Goal: Task Accomplishment & Management: Complete application form

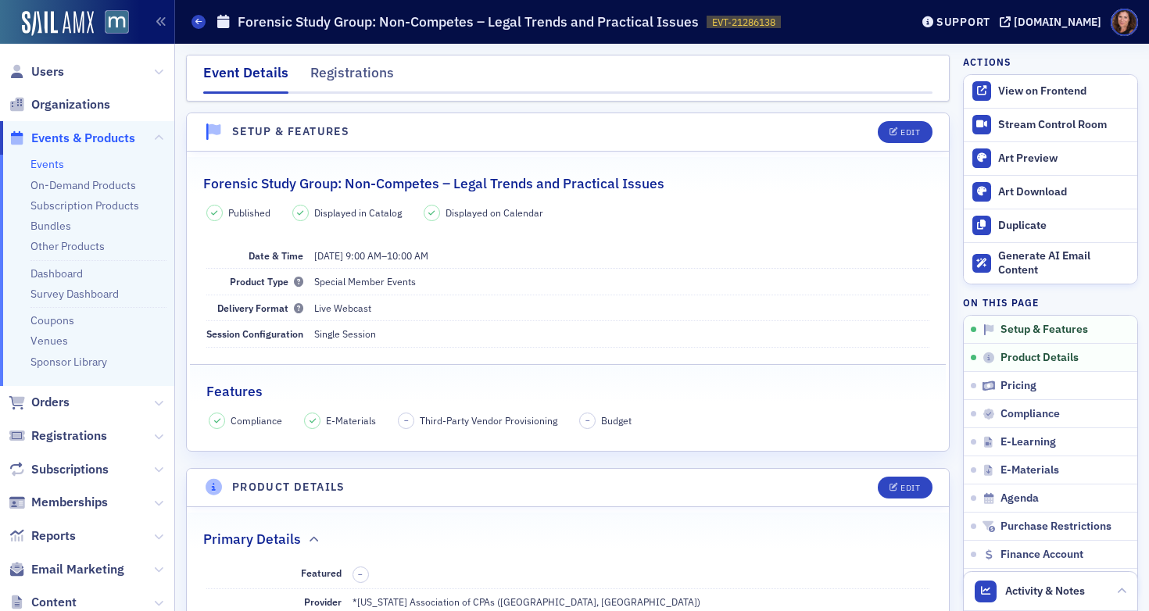
click at [51, 162] on link "Events" at bounding box center [47, 164] width 34 height 14
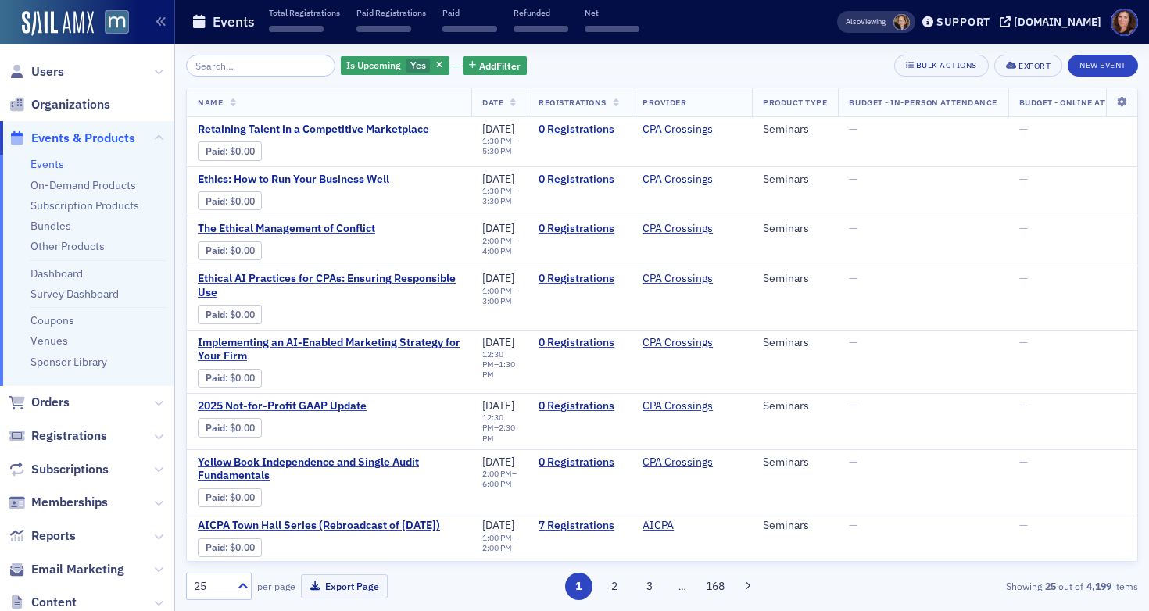
click at [263, 66] on input "search" at bounding box center [260, 66] width 149 height 22
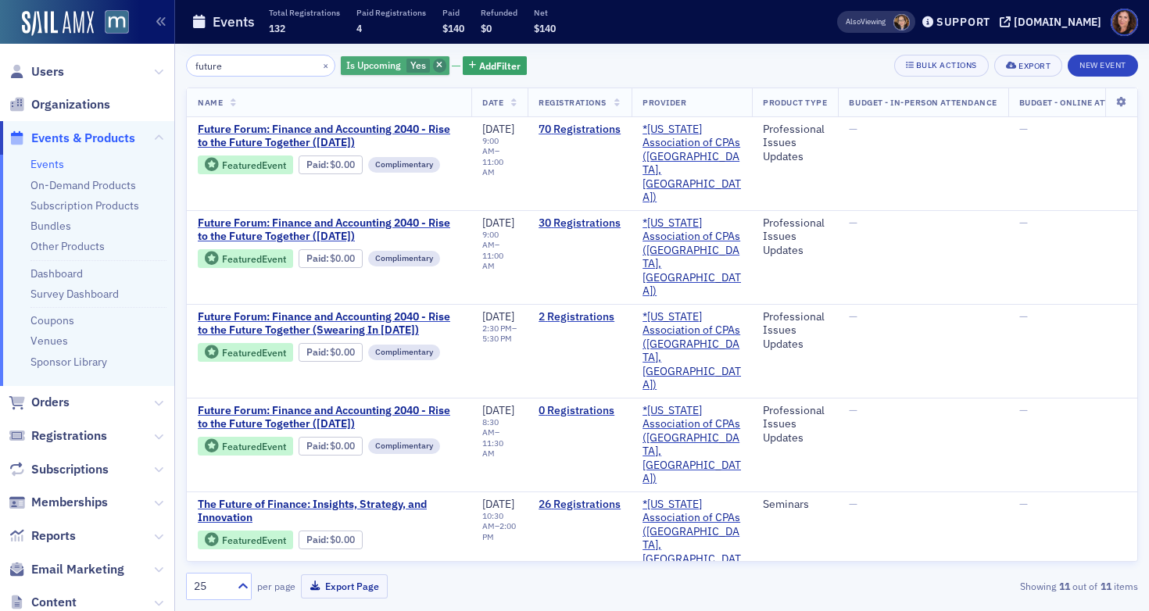
type input "future"
click at [436, 65] on icon "button" at bounding box center [439, 66] width 6 height 9
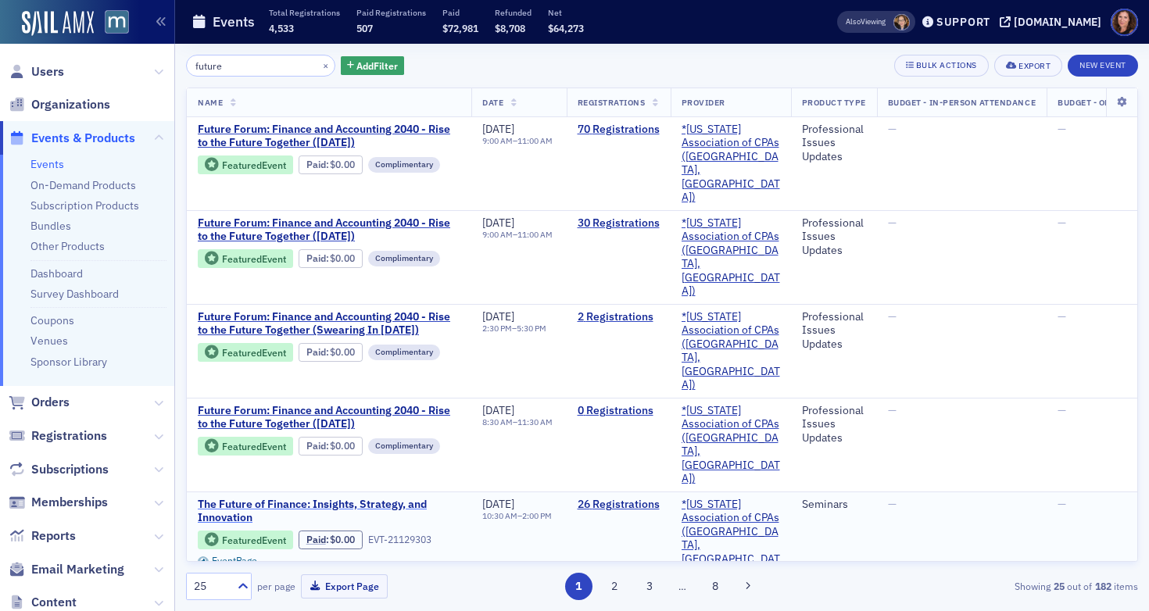
click at [370, 498] on span "The Future of Finance: Insights, Strategy, and Innovation" at bounding box center [329, 511] width 263 height 27
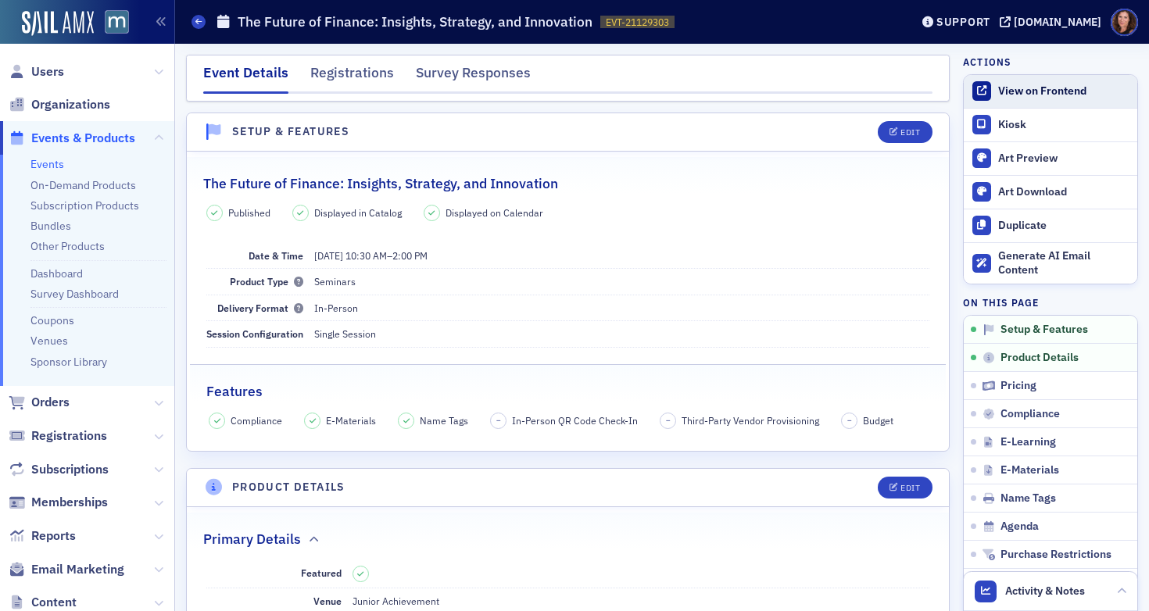
click at [1042, 94] on div "View on Frontend" at bounding box center [1063, 91] width 131 height 14
click at [53, 163] on link "Events" at bounding box center [47, 164] width 34 height 14
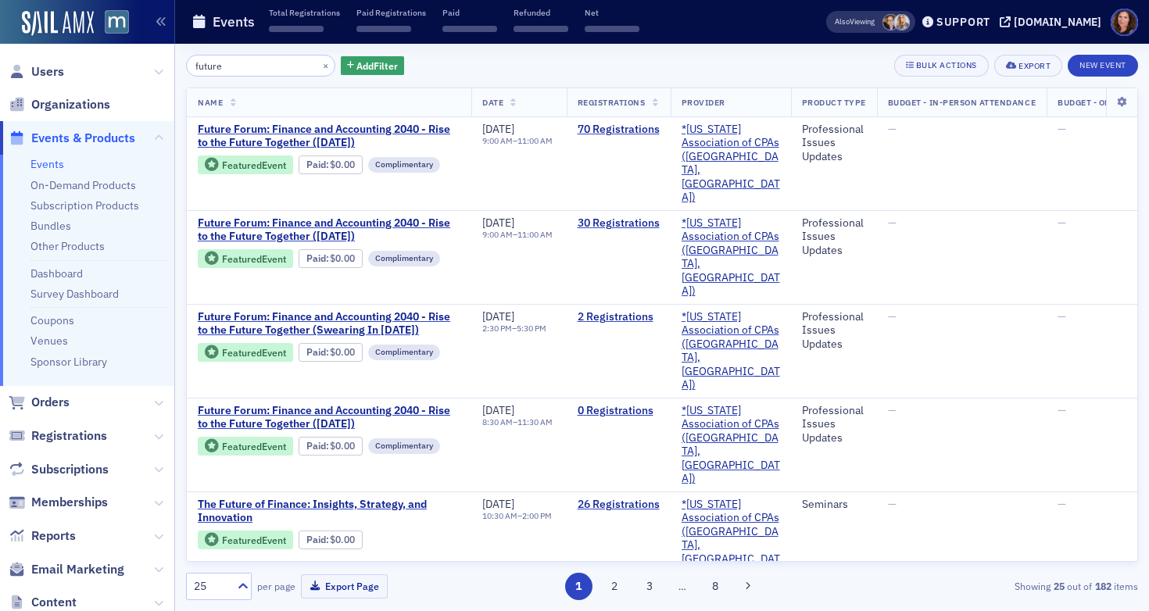
click at [215, 64] on input "future" at bounding box center [260, 66] width 149 height 22
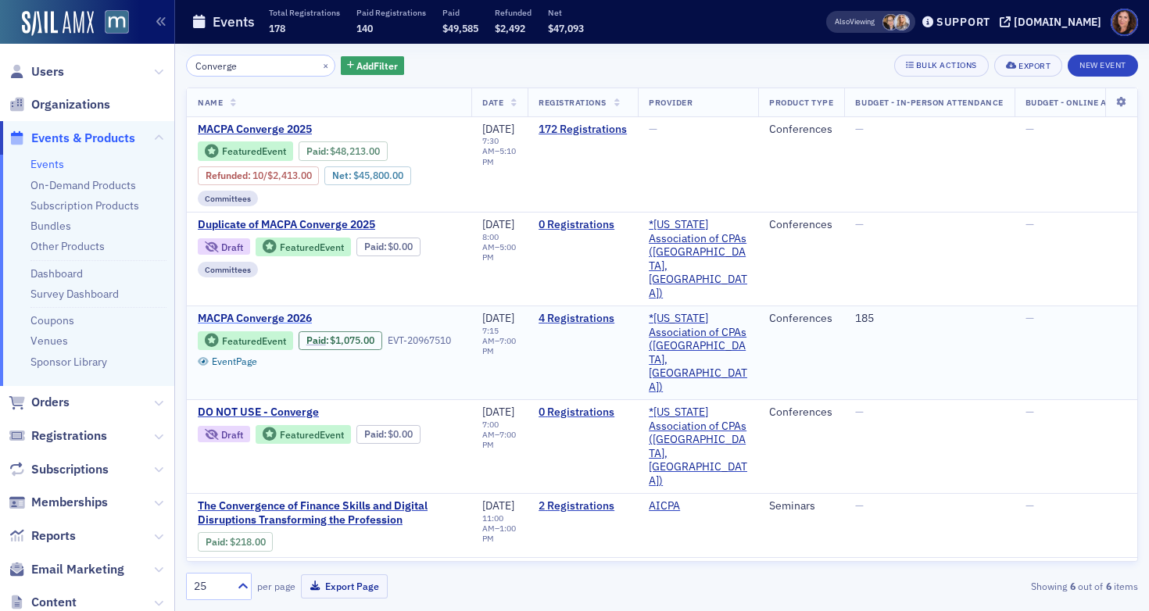
type input "Converge"
click at [263, 312] on span "MACPA Converge 2026" at bounding box center [329, 319] width 263 height 14
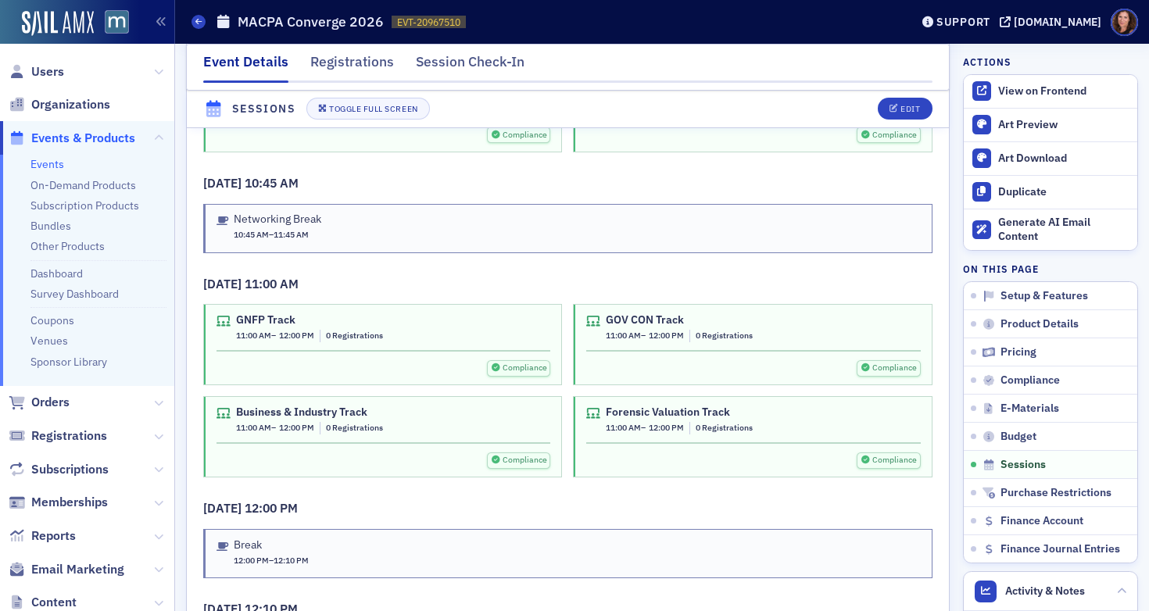
scroll to position [3424, 0]
click at [886, 103] on button "Edit" at bounding box center [904, 109] width 54 height 22
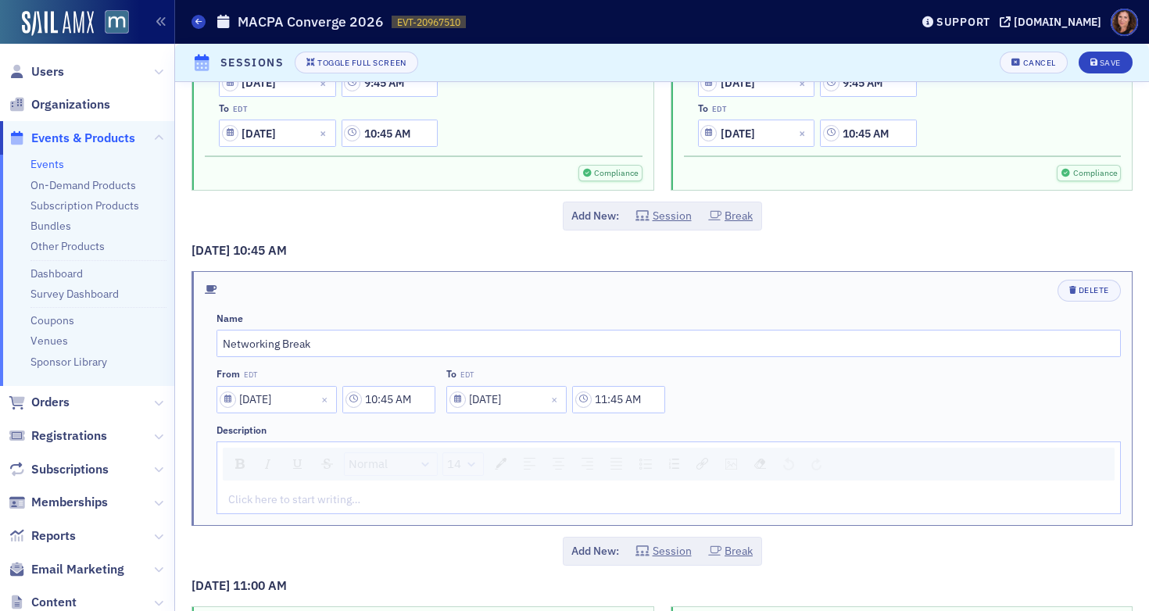
scroll to position [2150, 0]
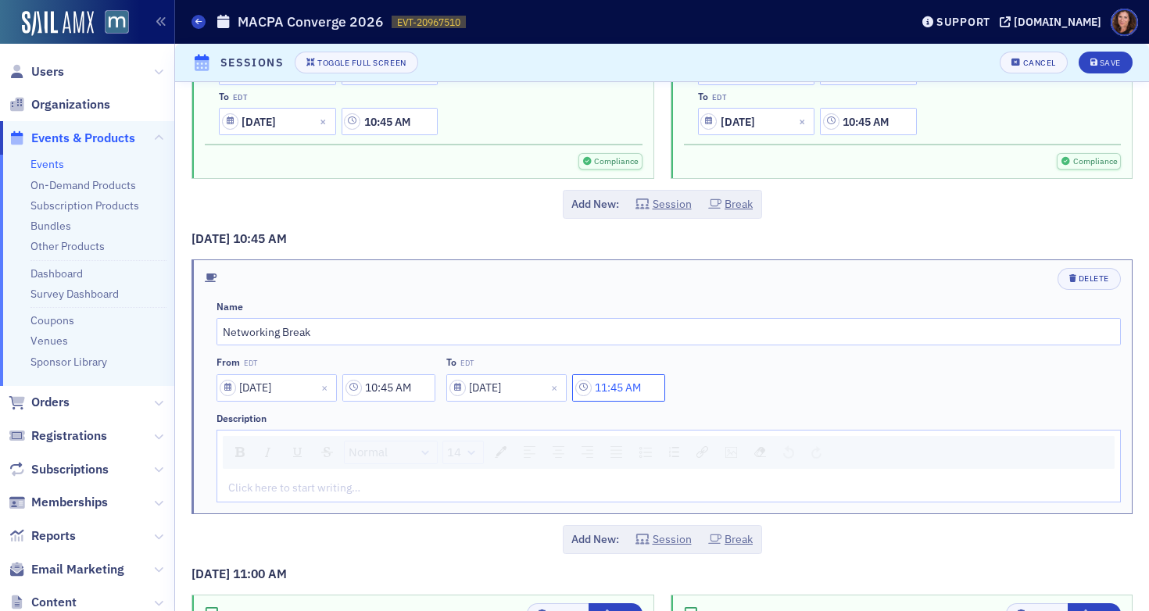
click at [620, 392] on input "11:45 AM" at bounding box center [618, 387] width 93 height 27
click at [486, 391] on div at bounding box center [474, 388] width 33 height 20
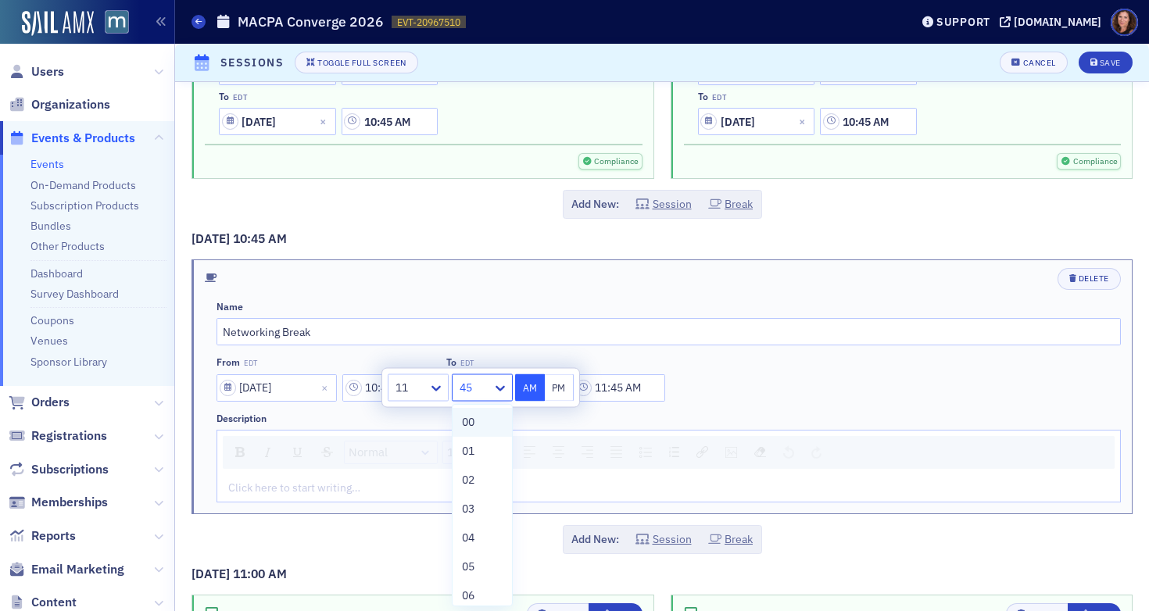
click at [480, 416] on div "00" at bounding box center [482, 422] width 41 height 16
type input "11:00 AM"
click at [704, 411] on div "Name Networking Break From EDT [DATE] 10:45 AM To EDT [DATE] 11:00 AM Descripti…" at bounding box center [668, 402] width 904 height 202
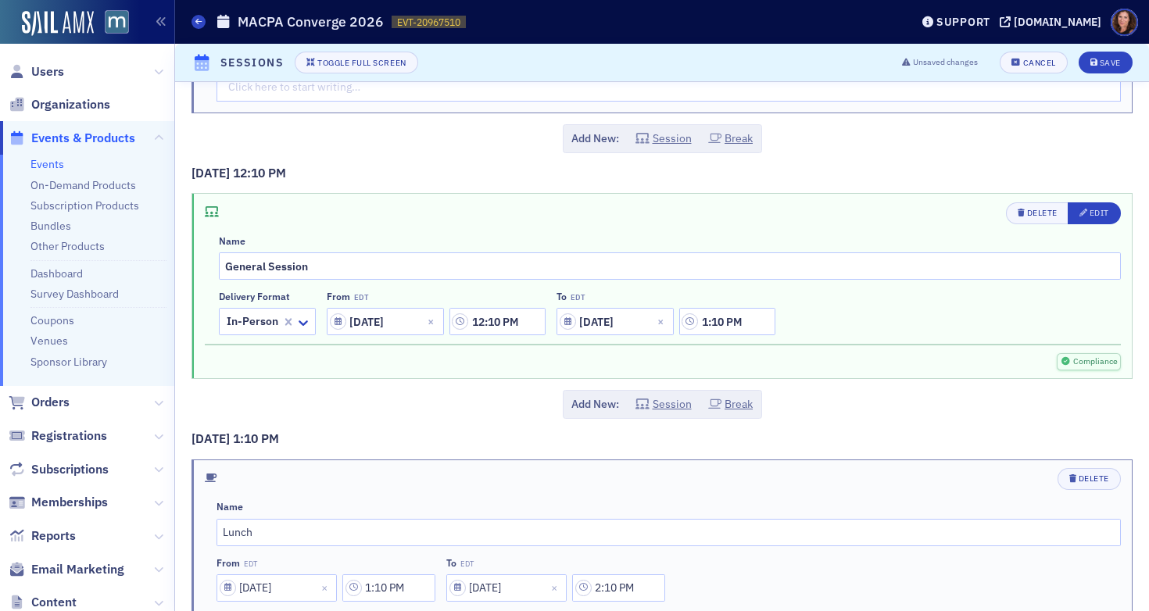
scroll to position [3556, 0]
click at [1099, 59] on div "Save" at bounding box center [1109, 63] width 21 height 9
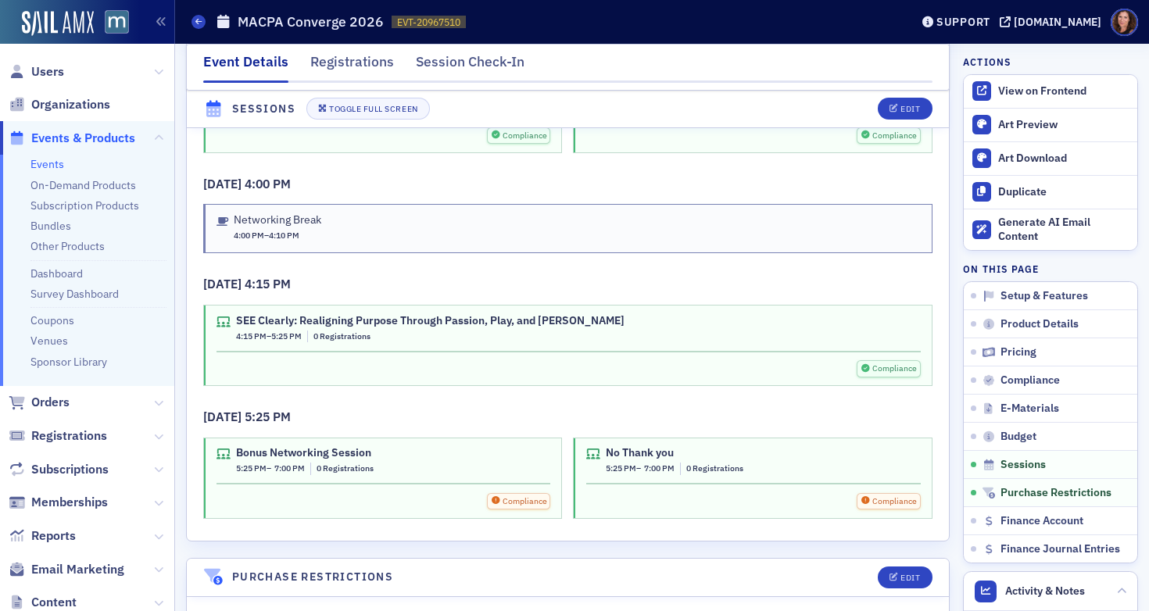
scroll to position [4870, 0]
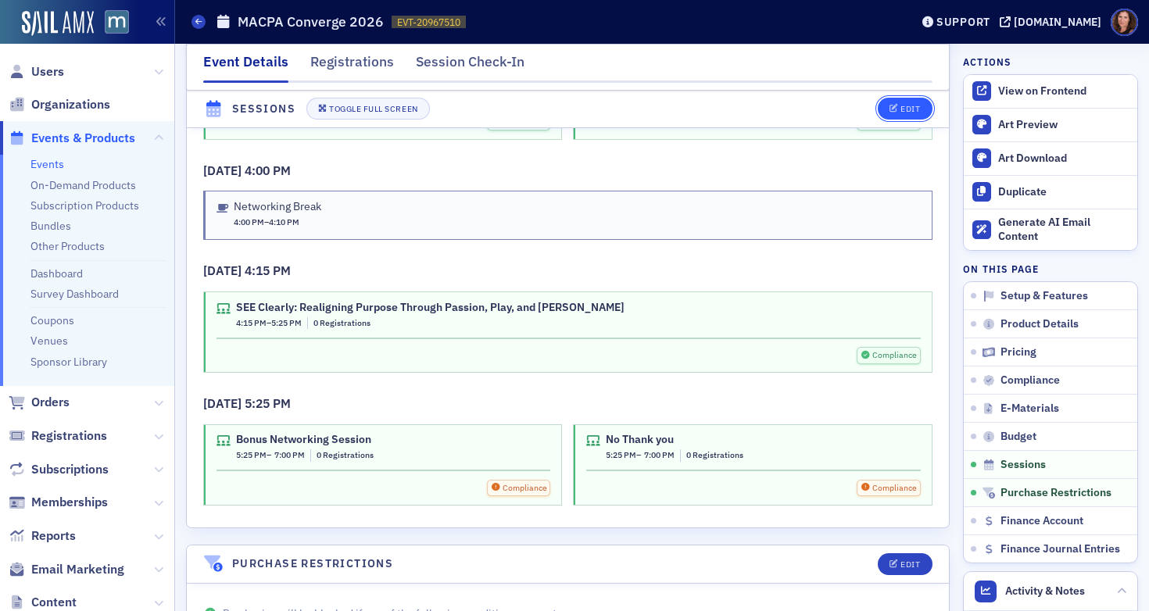
click at [900, 108] on div "Edit" at bounding box center [910, 109] width 20 height 9
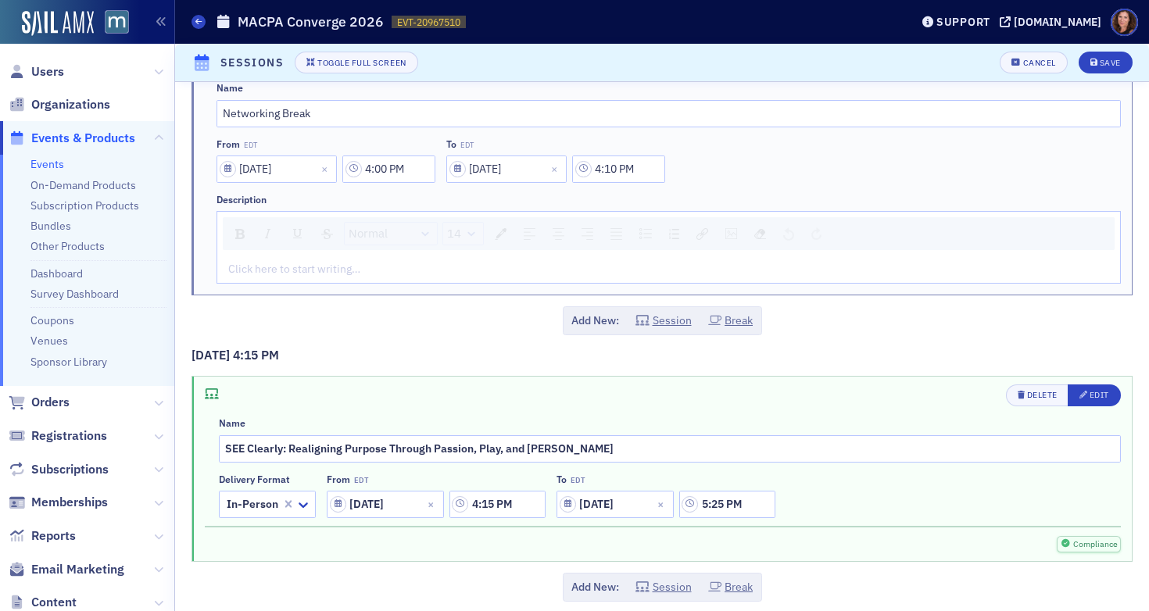
scroll to position [6616, 0]
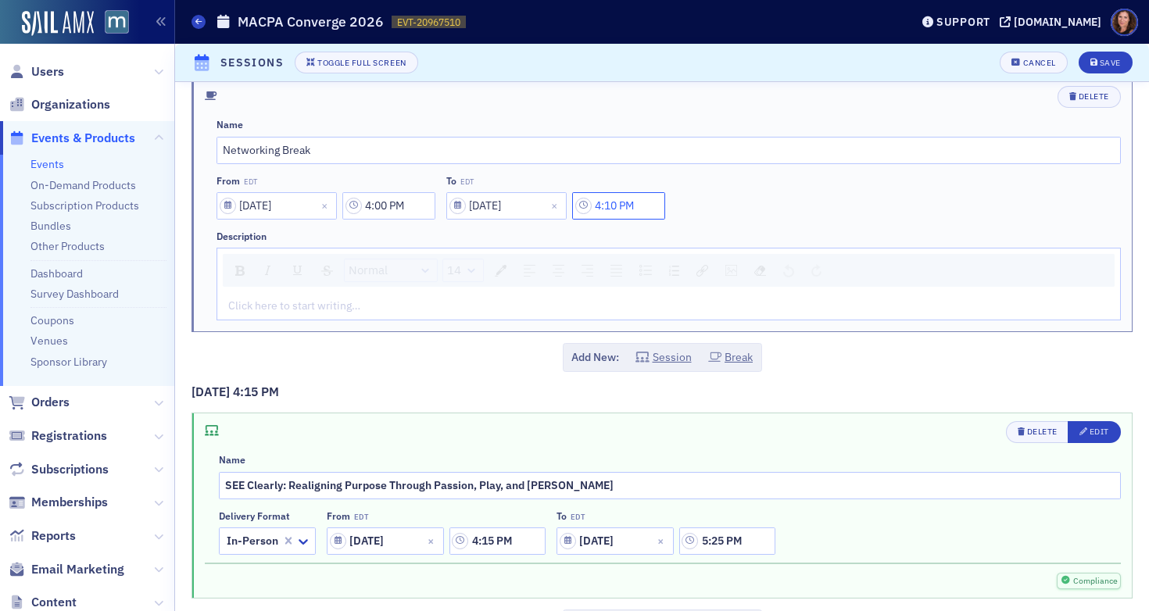
click at [626, 202] on input "4:10 PM" at bounding box center [618, 205] width 93 height 27
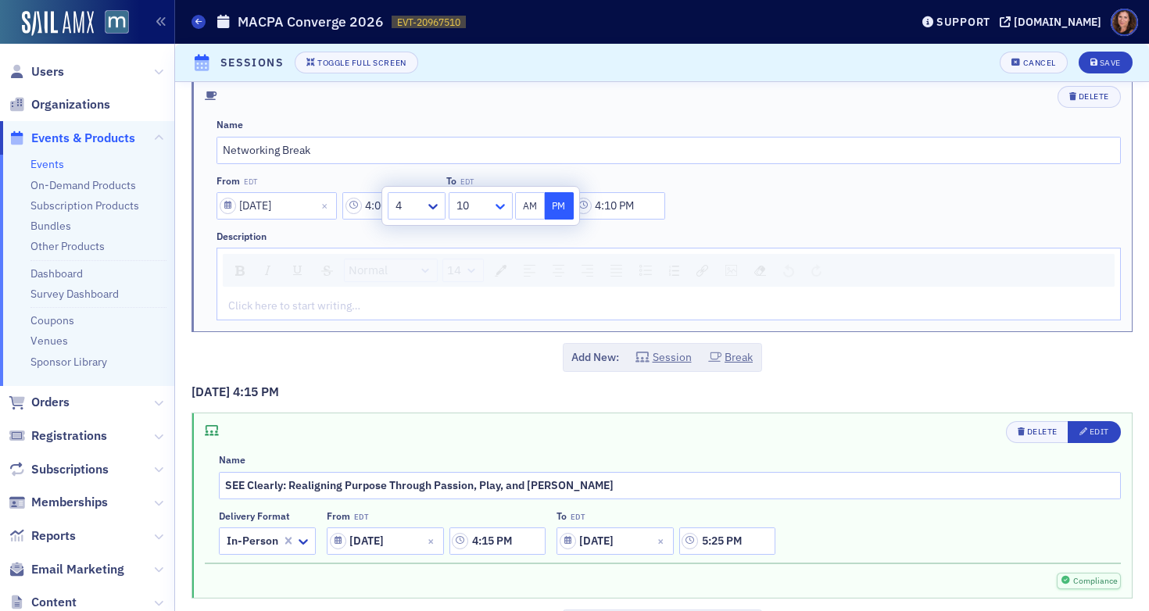
click at [501, 207] on icon at bounding box center [499, 206] width 9 height 5
click at [480, 258] on div "15" at bounding box center [481, 255] width 44 height 16
type input "4:15 PM"
click at [1099, 64] on div "Save" at bounding box center [1109, 63] width 21 height 9
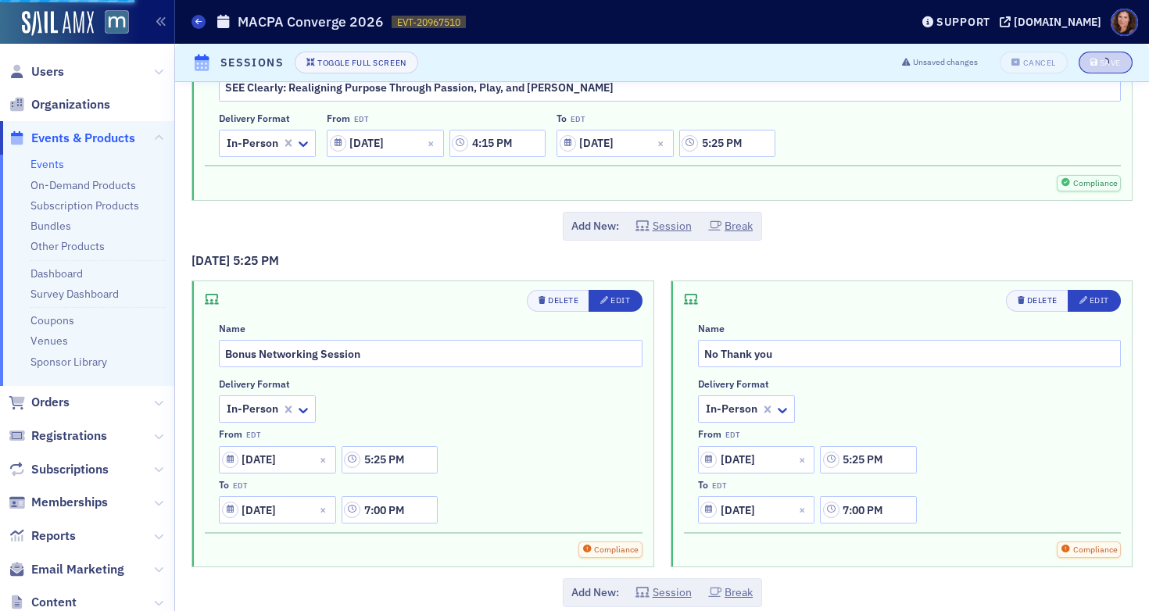
scroll to position [7032, 0]
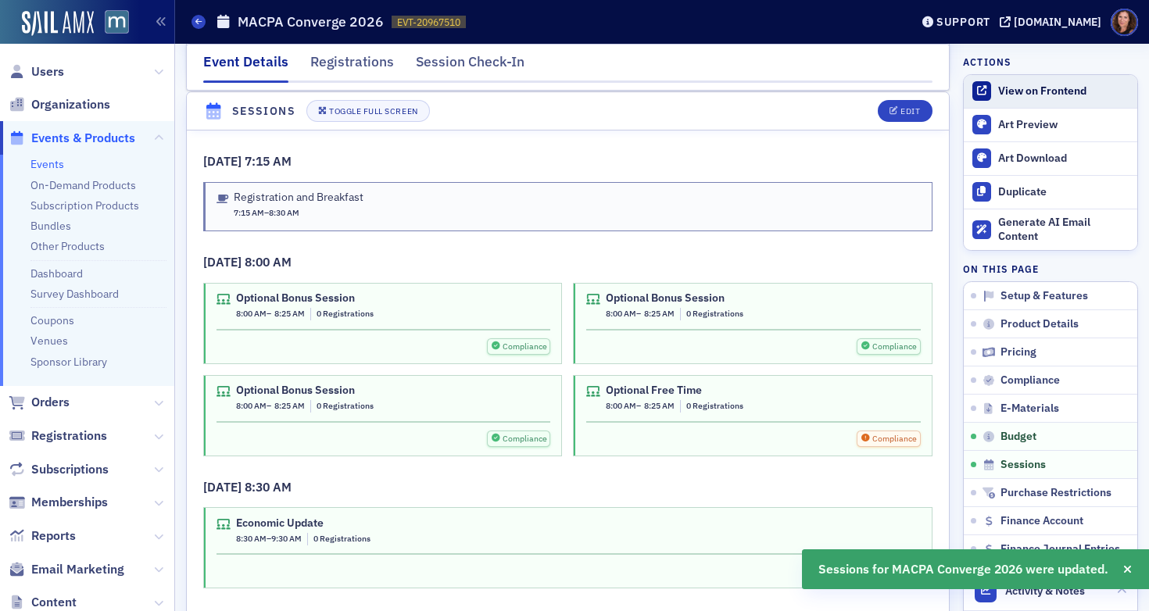
click at [1038, 88] on div "View on Frontend" at bounding box center [1063, 91] width 131 height 14
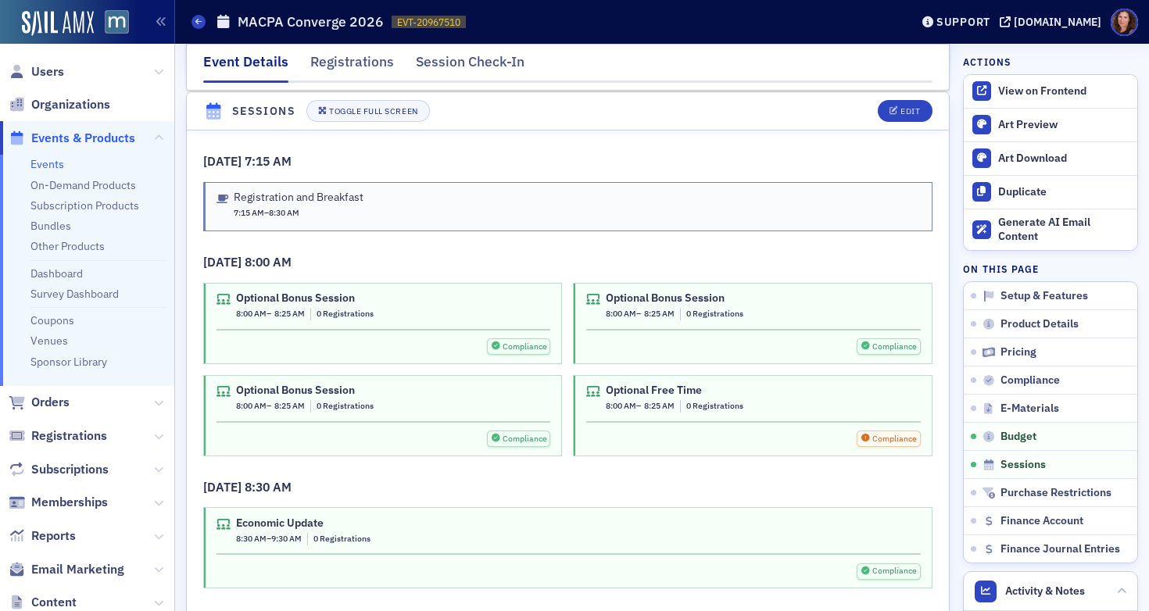
click at [49, 164] on link "Events" at bounding box center [47, 164] width 34 height 14
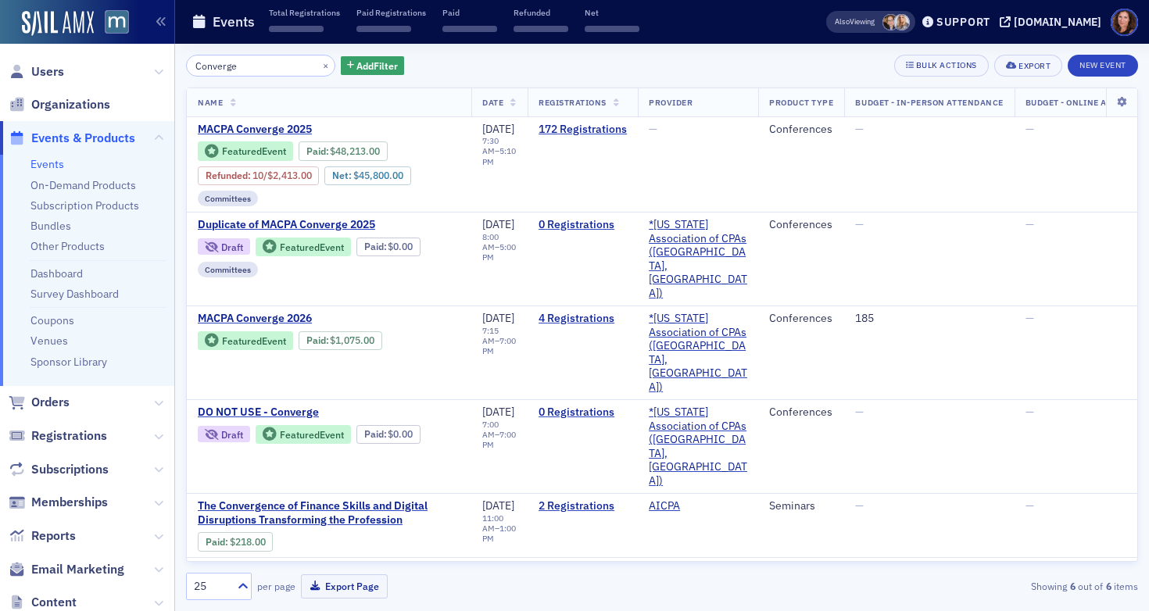
click at [214, 69] on input "Converge" at bounding box center [260, 66] width 149 height 22
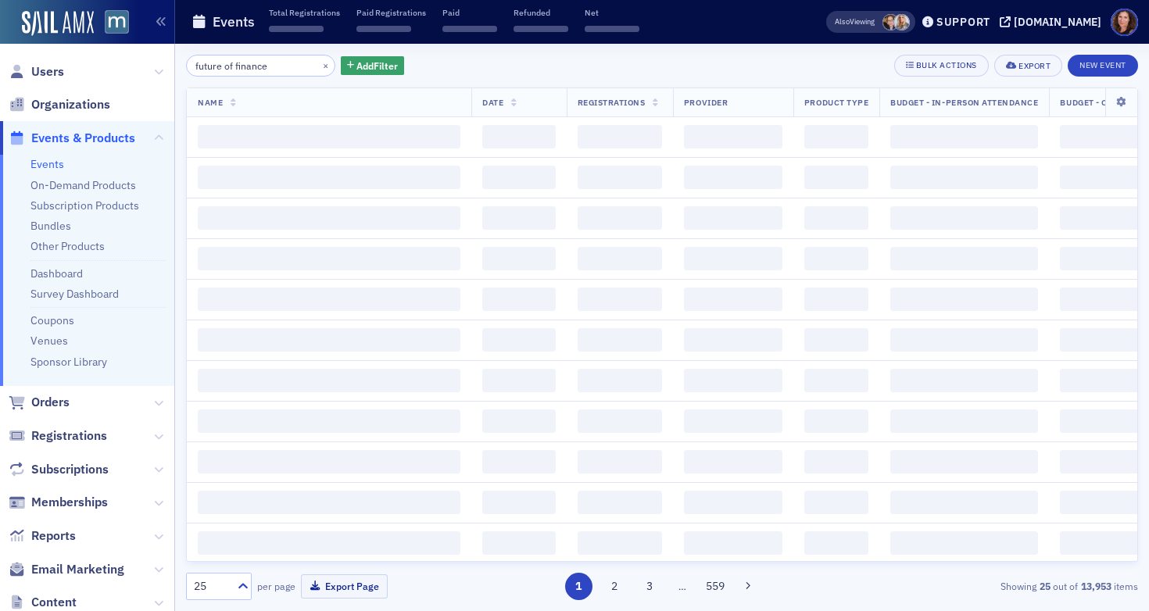
type input "future of finance"
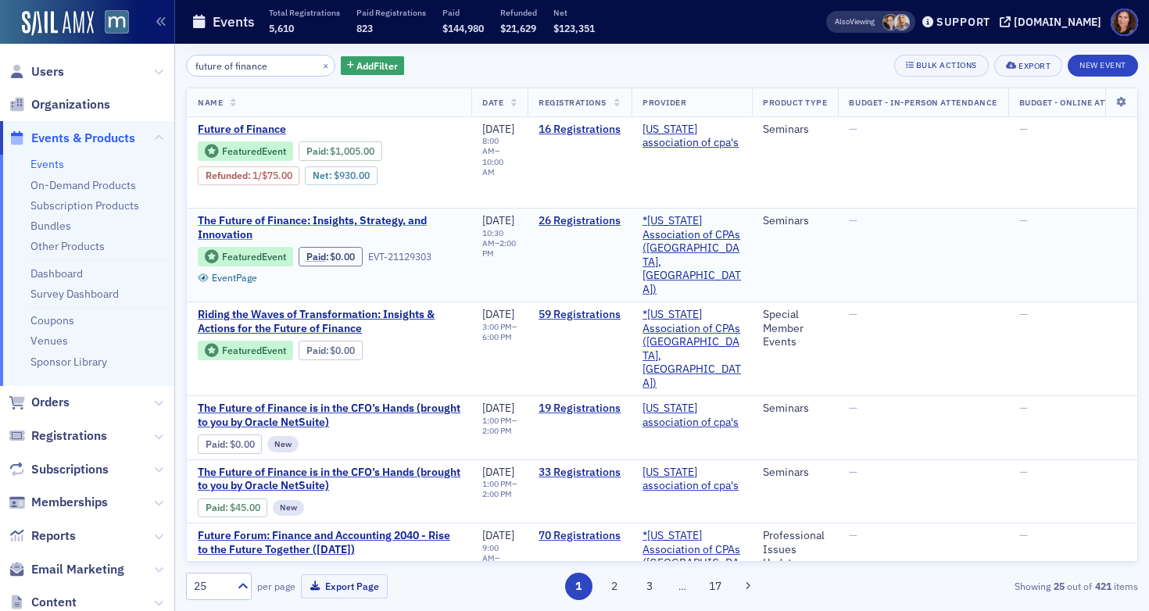
click at [380, 223] on span "The Future of Finance: Insights, Strategy, and Innovation" at bounding box center [329, 227] width 263 height 27
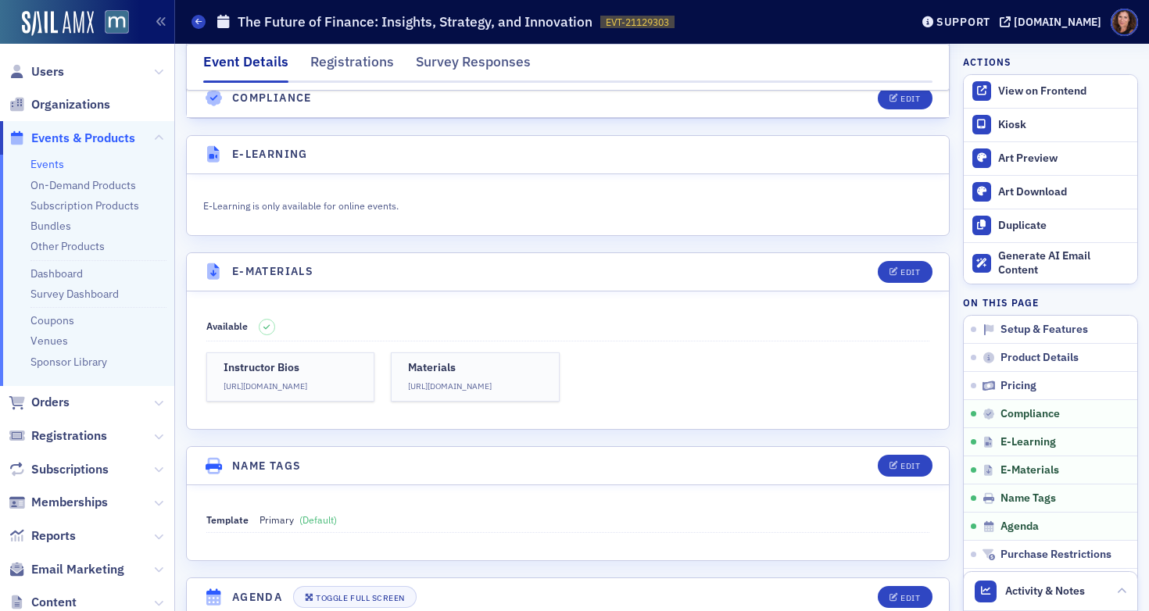
scroll to position [2109, 0]
click at [475, 356] on link "Materials [URL][DOMAIN_NAME]" at bounding box center [475, 376] width 169 height 49
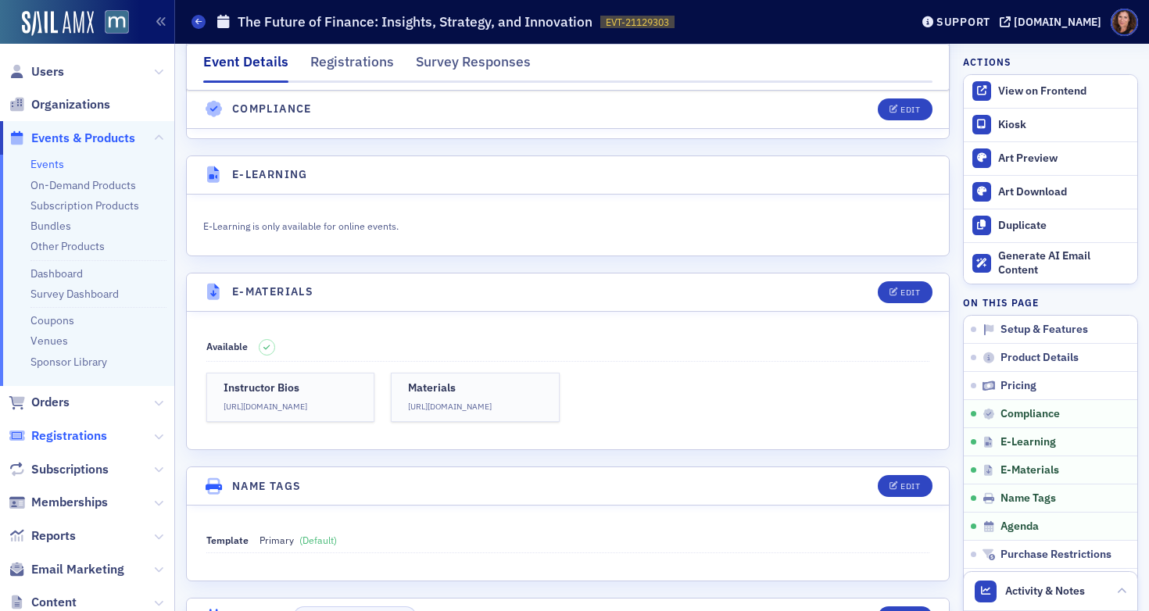
click at [81, 441] on span "Registrations" at bounding box center [69, 435] width 76 height 17
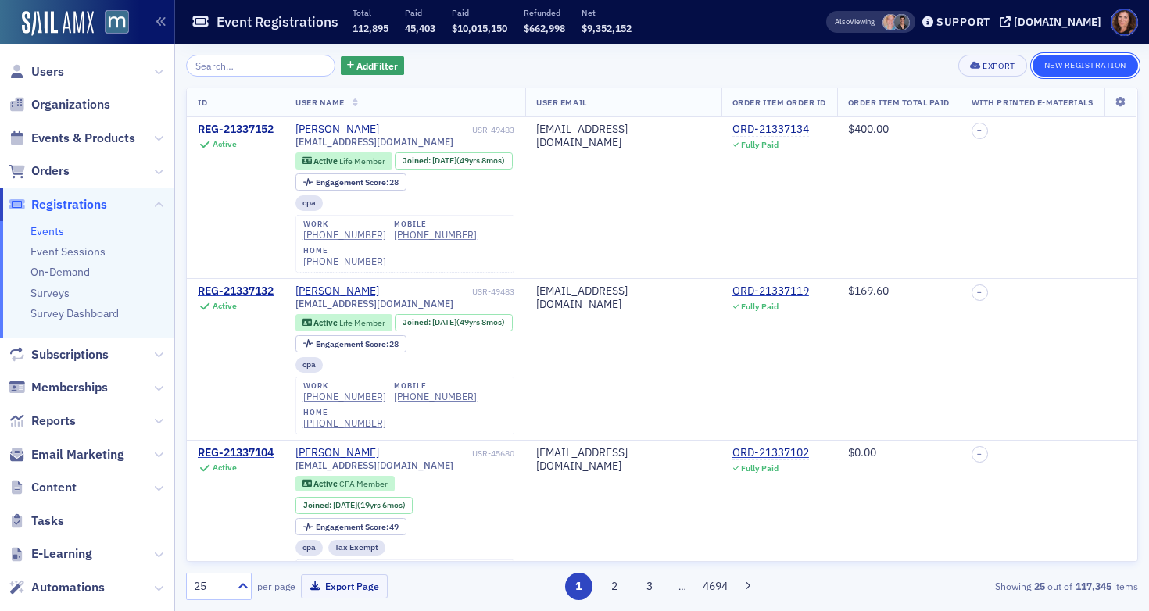
click at [1061, 58] on button "New Registration" at bounding box center [1084, 66] width 105 height 22
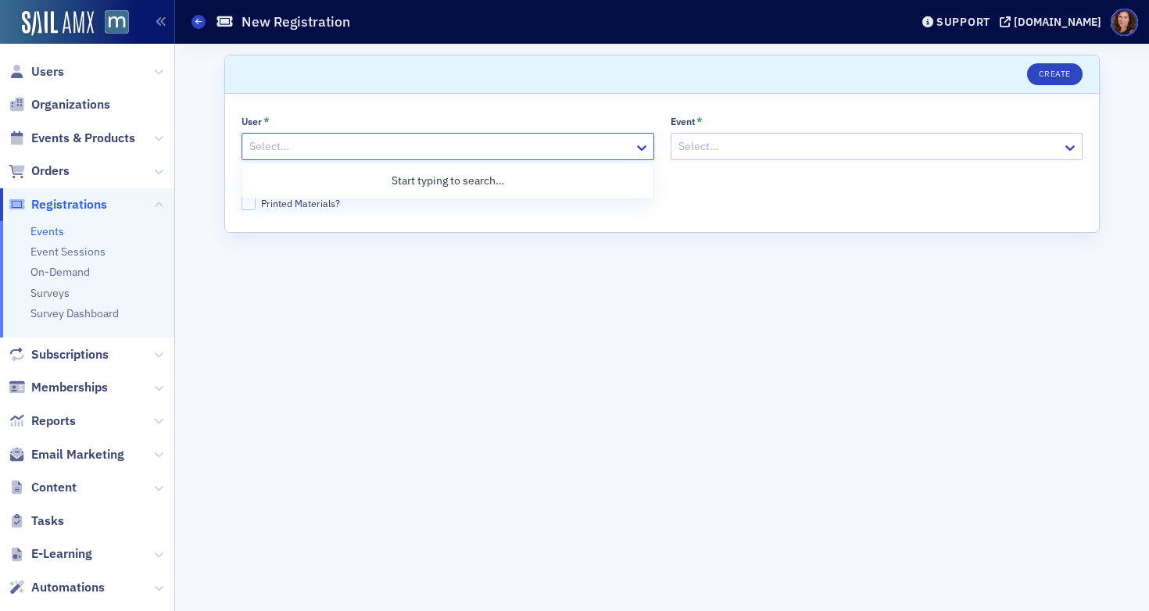
click at [344, 143] on div at bounding box center [440, 147] width 384 height 20
type input "[PERSON_NAME]"
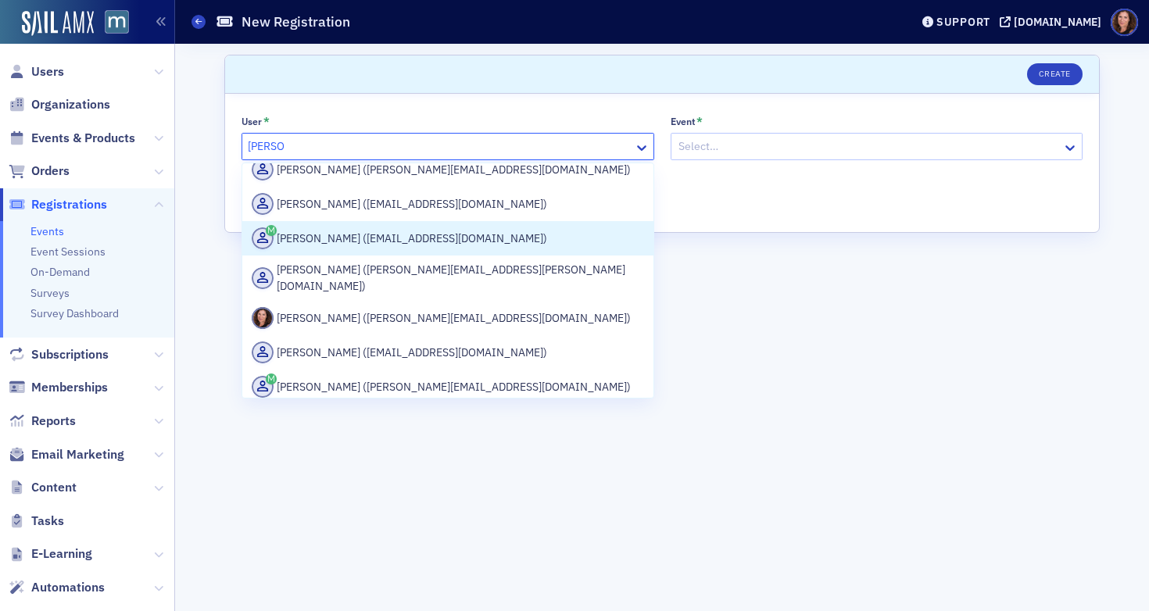
scroll to position [238, 0]
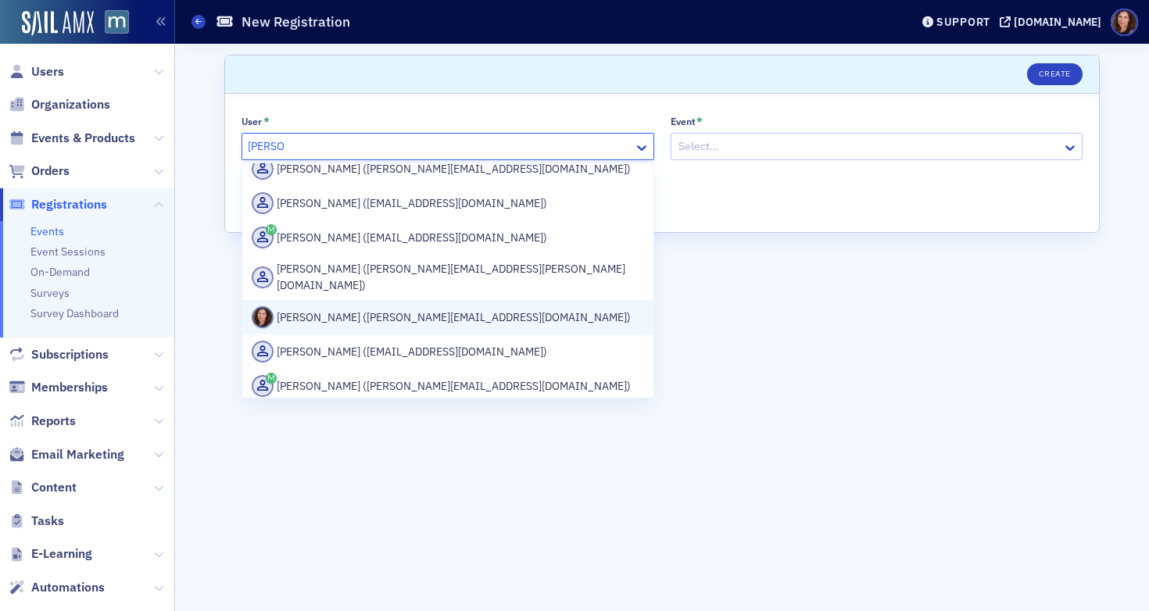
click at [354, 306] on div "[PERSON_NAME] ([PERSON_NAME][EMAIL_ADDRESS][DOMAIN_NAME])" at bounding box center [448, 317] width 392 height 22
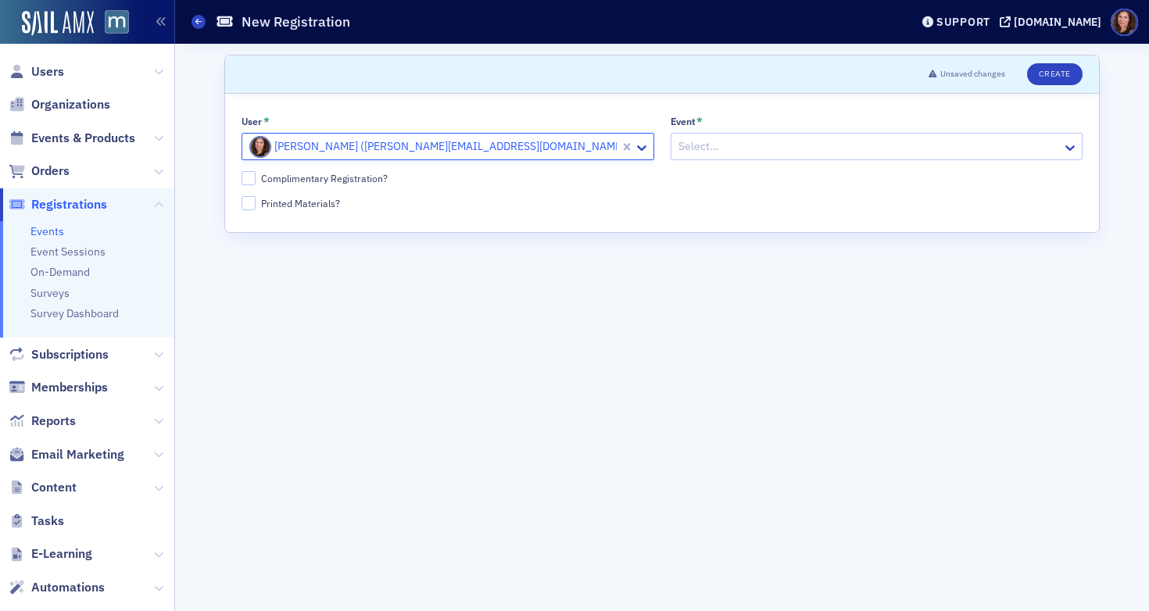
click at [763, 147] on div at bounding box center [869, 147] width 384 height 20
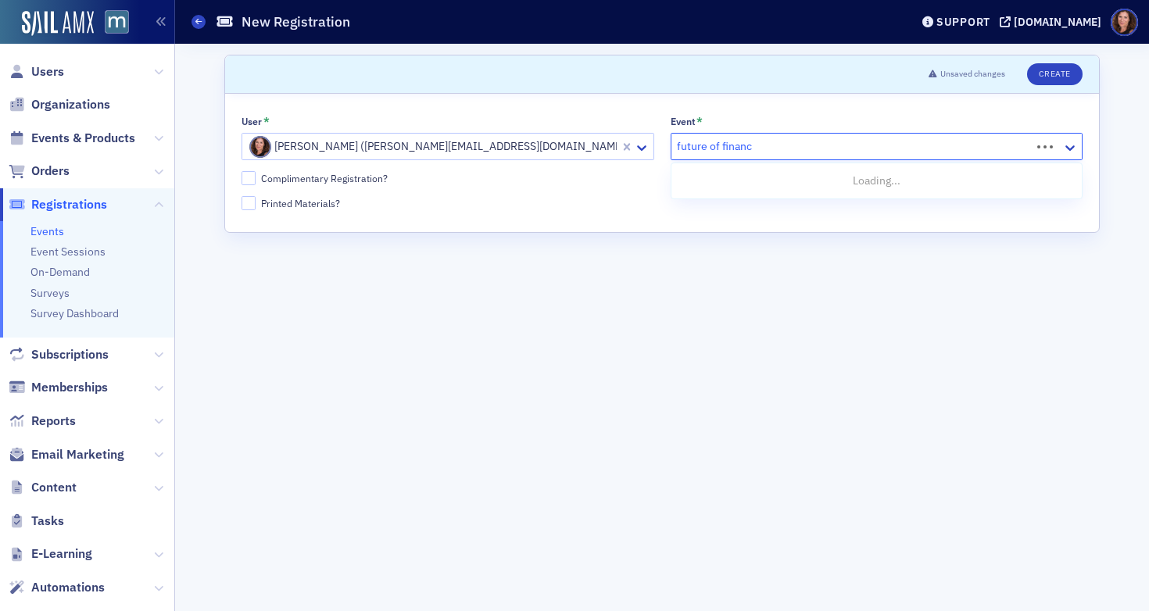
type input "future of finance"
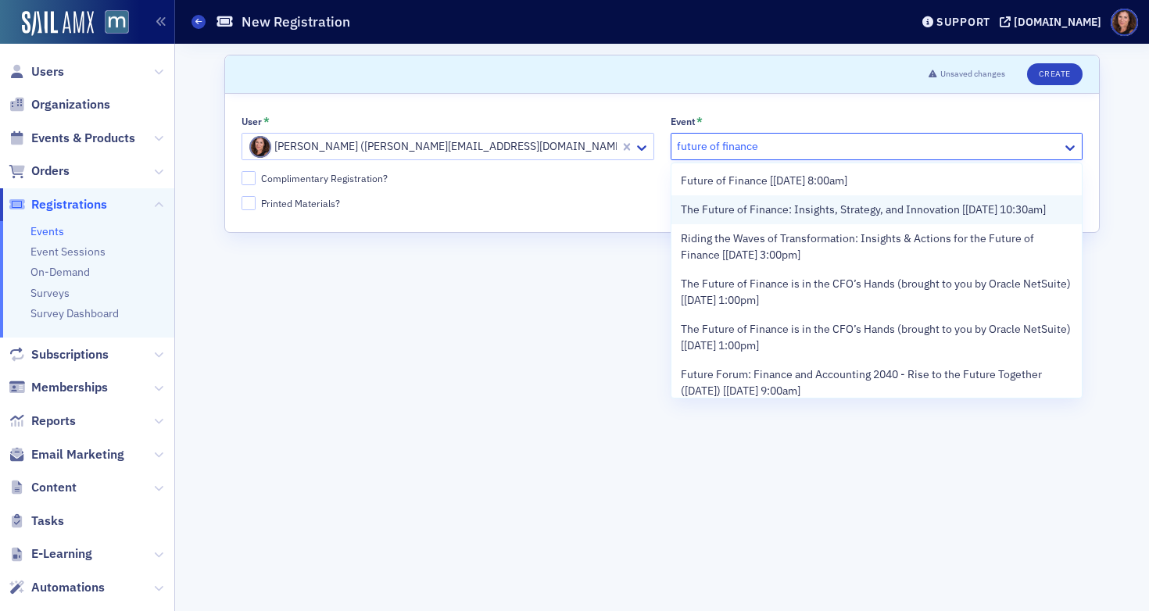
click at [766, 216] on span "The Future of Finance: Insights, Strategy, and Innovation [[DATE] 10:30am]" at bounding box center [863, 210] width 365 height 16
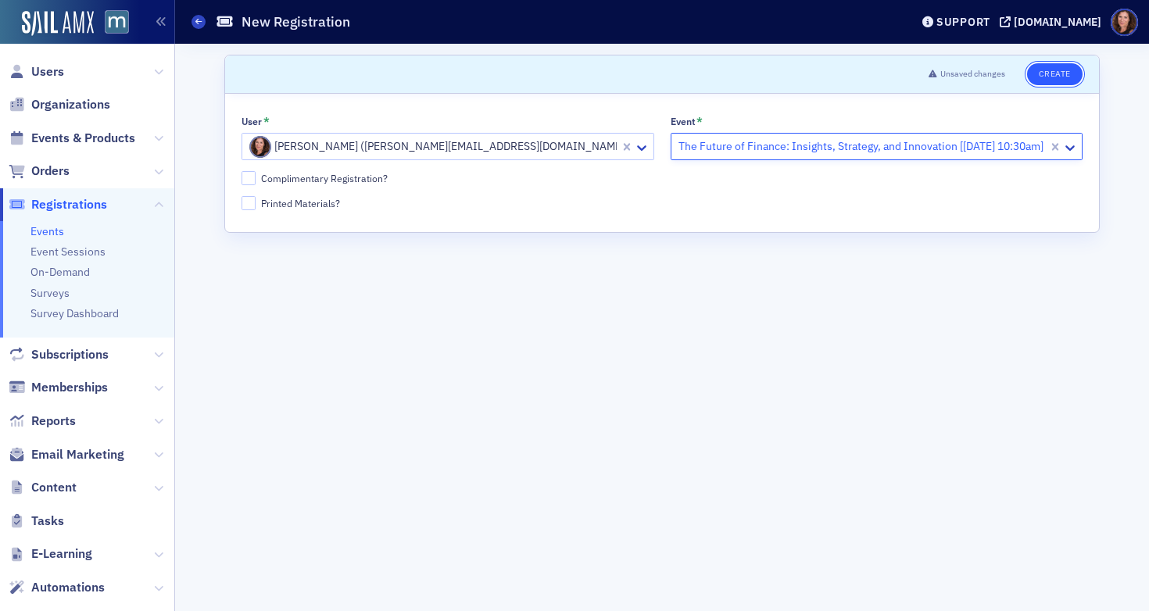
click at [1053, 73] on button "Create" at bounding box center [1054, 74] width 55 height 22
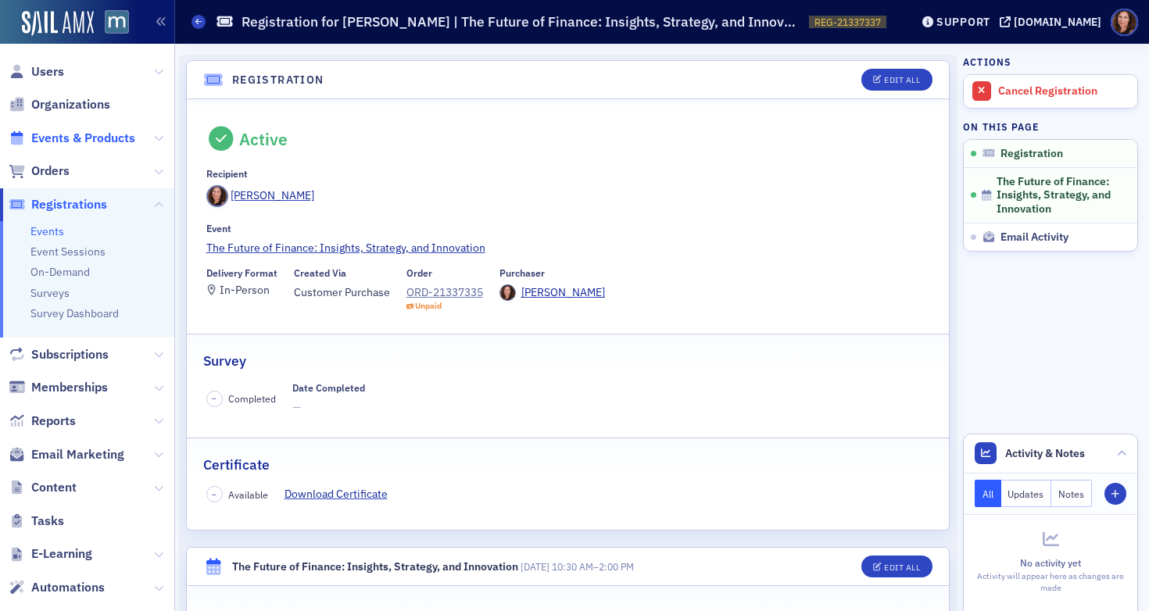
click at [77, 133] on span "Events & Products" at bounding box center [83, 138] width 104 height 17
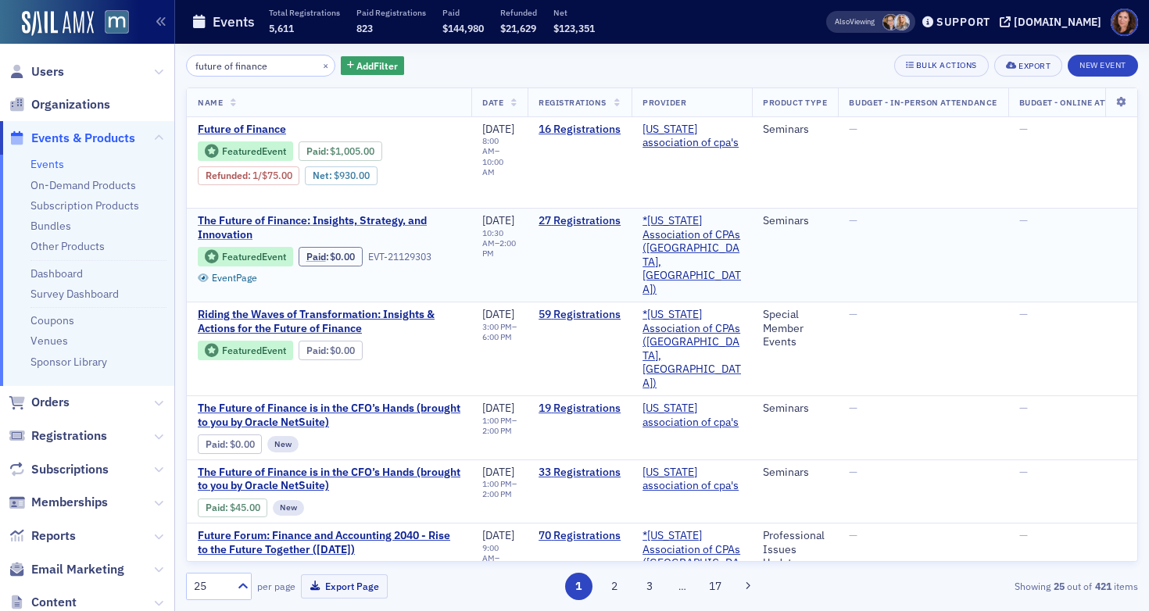
click at [367, 225] on span "The Future of Finance: Insights, Strategy, and Innovation" at bounding box center [329, 227] width 263 height 27
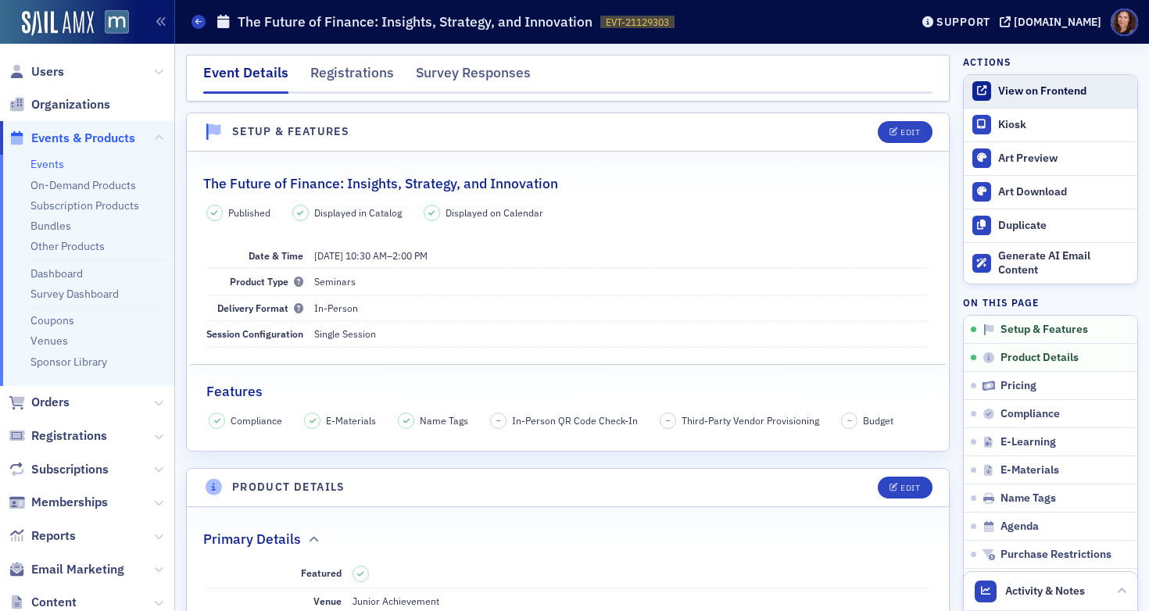
click at [1035, 98] on link "View on Frontend" at bounding box center [1049, 91] width 173 height 33
click at [91, 437] on span "Registrations" at bounding box center [69, 435] width 76 height 17
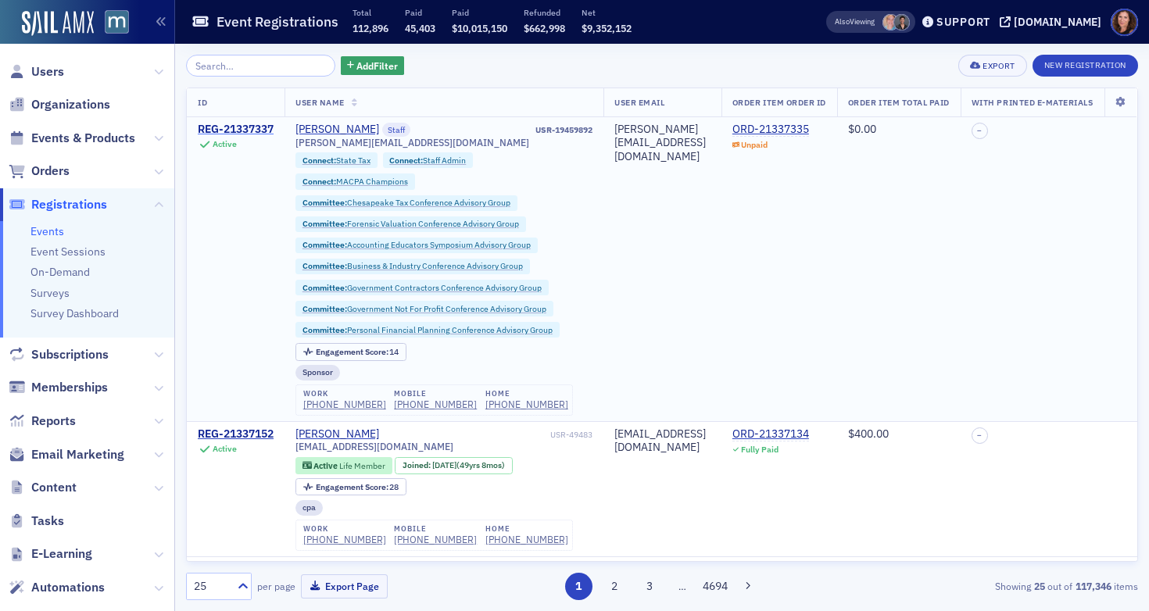
click at [258, 126] on div "REG-21337337" at bounding box center [236, 130] width 76 height 14
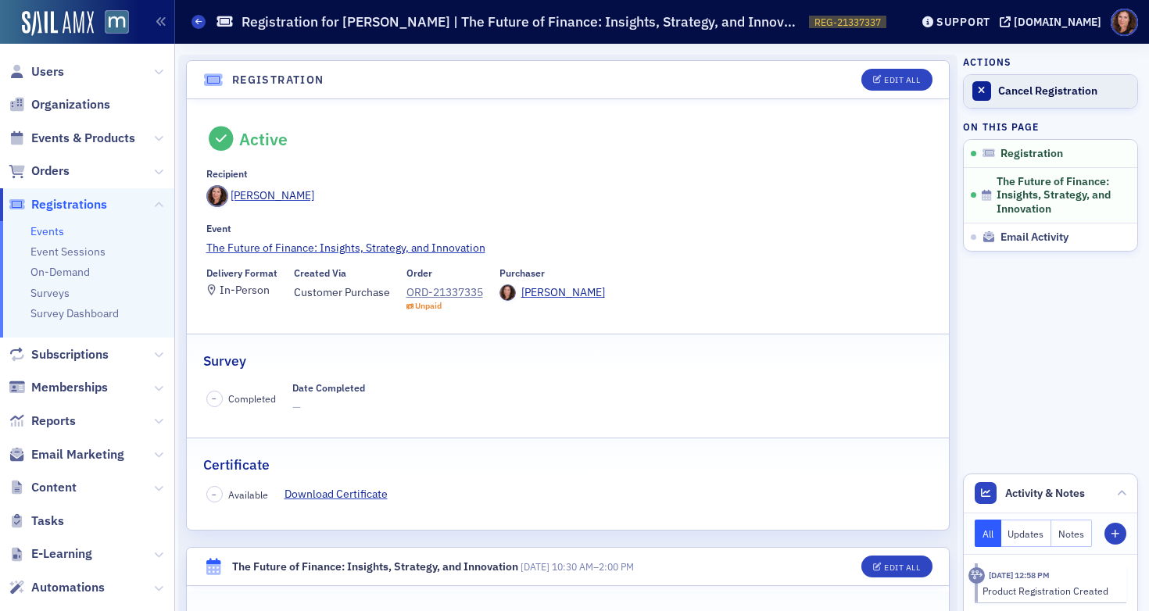
click at [1029, 96] on div "Cancel Registration" at bounding box center [1063, 91] width 131 height 14
click at [48, 73] on span "Users" at bounding box center [47, 71] width 33 height 17
